Goal: Task Accomplishment & Management: Manage account settings

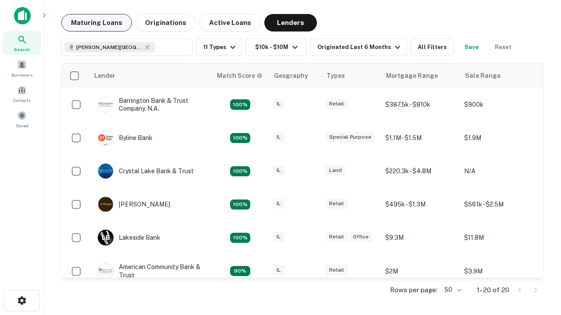
click at [95, 23] on button "Maturing Loans" at bounding box center [96, 23] width 71 height 18
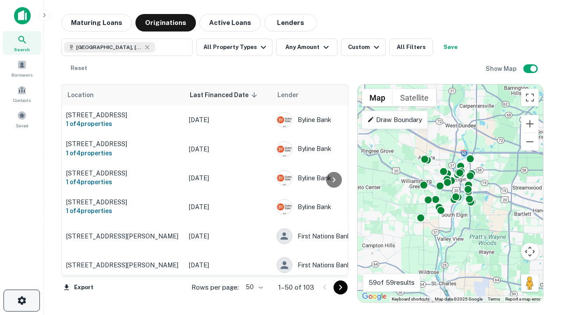
click at [21, 301] on icon "button" at bounding box center [22, 301] width 11 height 11
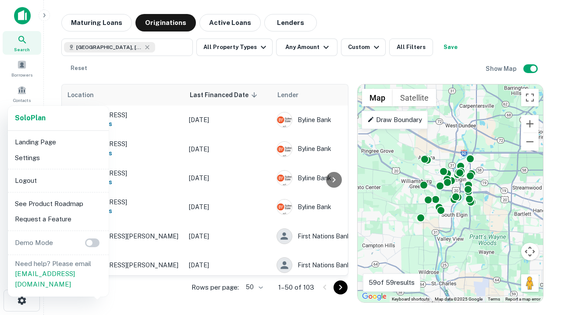
click at [58, 180] on li "Logout" at bounding box center [58, 181] width 94 height 16
